Goal: Information Seeking & Learning: Learn about a topic

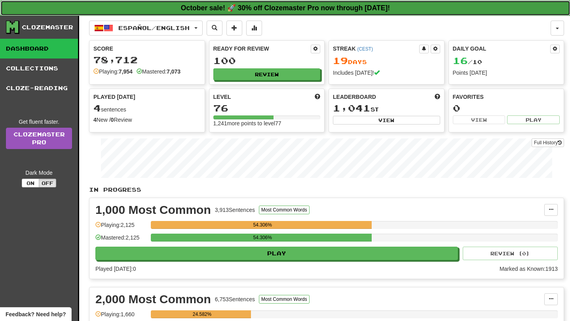
click at [360, 10] on strong "October sale! 🚀 30% off Clozemaster Pro now through Sunday October 19!" at bounding box center [285, 8] width 209 height 8
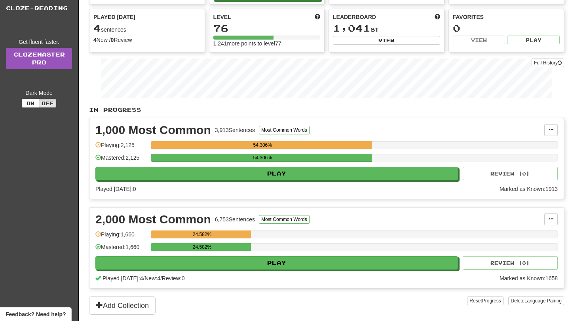
scroll to position [79, 0]
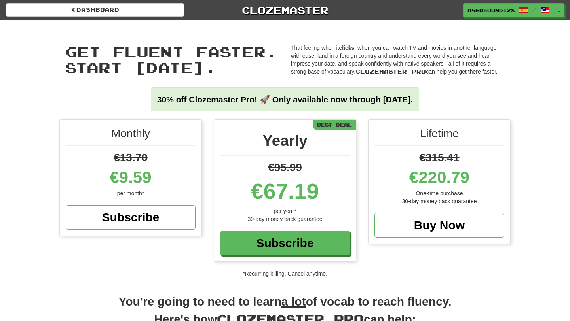
click at [546, 141] on div "Monthly €13.70 €9.59 per month* Subscribe Yearly €95.99 €67.19 per year* 30-day…" at bounding box center [285, 198] width 570 height 158
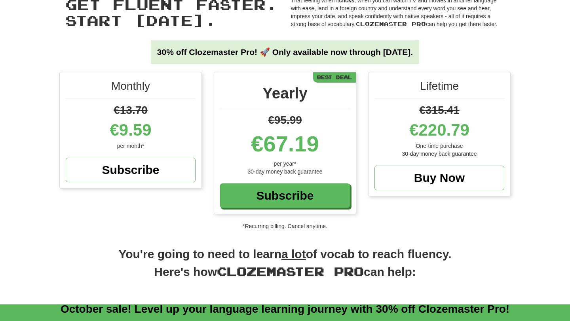
scroll to position [91, 0]
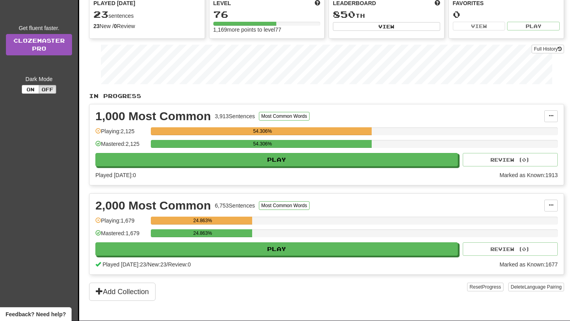
scroll to position [95, 0]
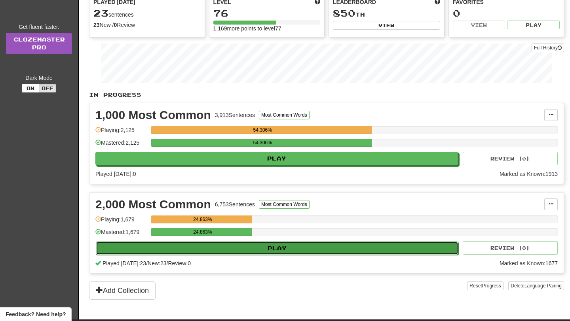
click at [234, 246] on button "Play" at bounding box center [277, 248] width 362 height 13
select select "**"
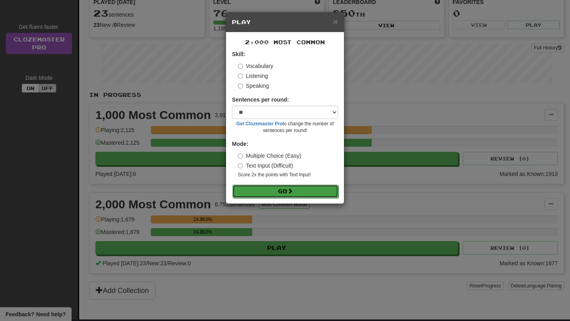
click at [256, 191] on button "Go" at bounding box center [285, 191] width 106 height 13
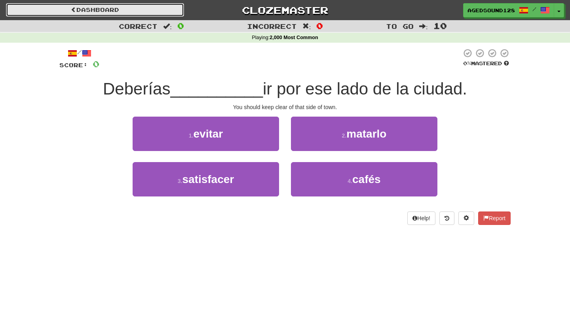
click at [160, 13] on link "Dashboard" at bounding box center [95, 9] width 178 height 13
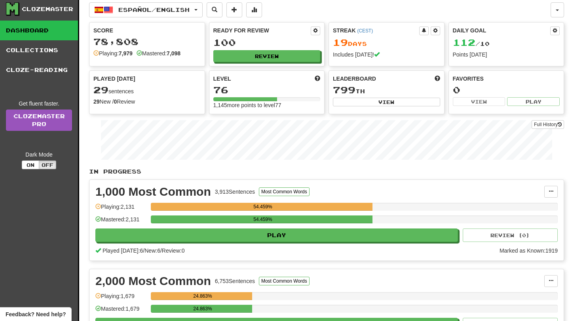
scroll to position [32, 0]
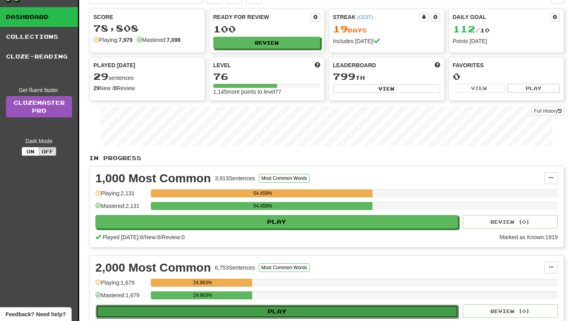
click at [250, 313] on button "Play" at bounding box center [277, 311] width 362 height 13
select select "**"
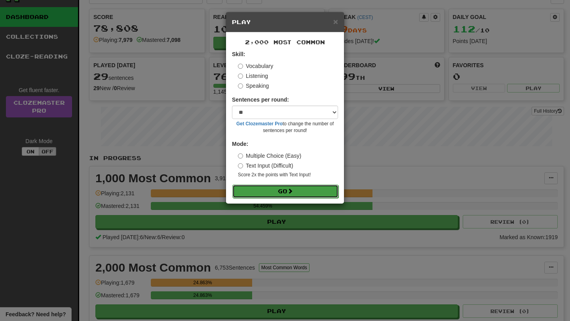
click at [286, 197] on button "Go" at bounding box center [285, 191] width 106 height 13
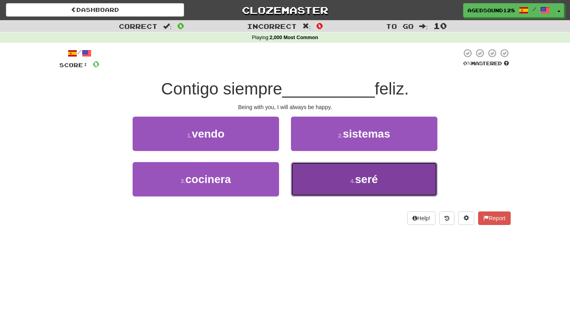
click at [340, 187] on button "4 . seré" at bounding box center [364, 179] width 146 height 34
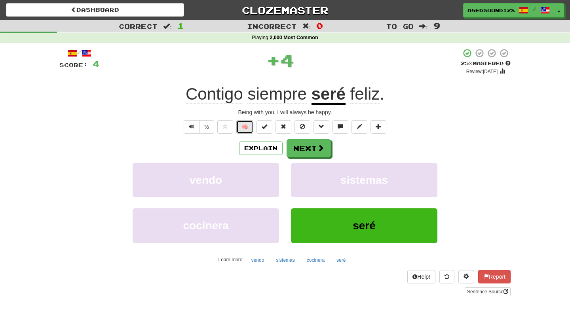
click at [242, 125] on button "🧠" at bounding box center [244, 126] width 17 height 13
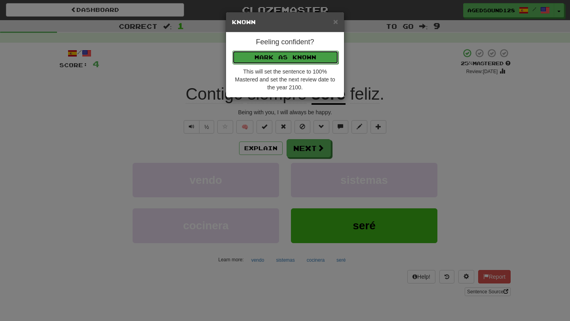
click at [284, 55] on button "Mark as Known" at bounding box center [285, 57] width 106 height 13
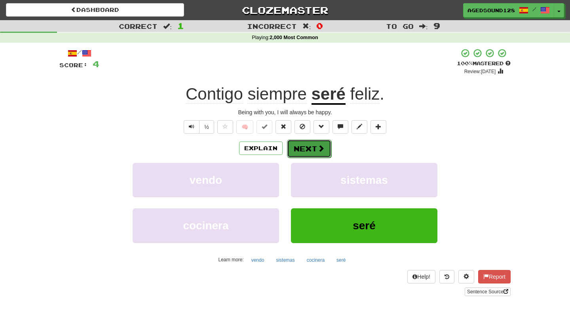
click at [308, 145] on button "Next" at bounding box center [309, 149] width 44 height 18
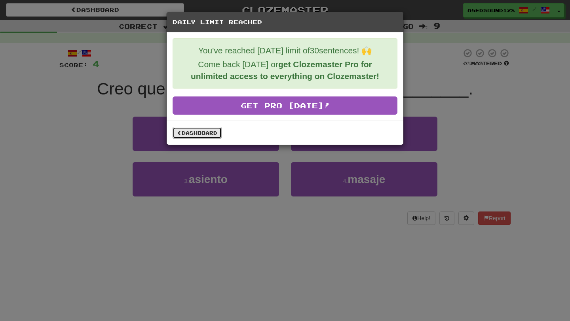
click at [199, 138] on link "Dashboard" at bounding box center [196, 133] width 49 height 12
